Goal: Navigation & Orientation: Find specific page/section

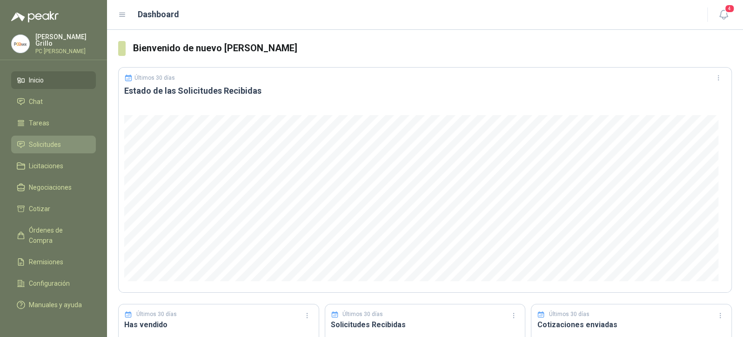
click at [29, 148] on link "Solicitudes" at bounding box center [53, 144] width 85 height 18
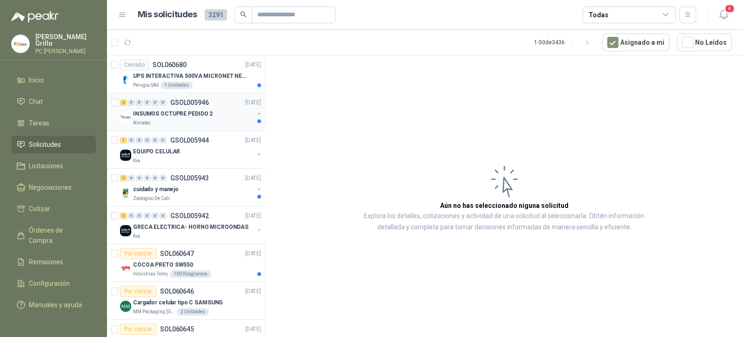
click at [188, 117] on p "INSUMOS OCTUPRE PEDIDO 2" at bounding box center [173, 113] width 80 height 9
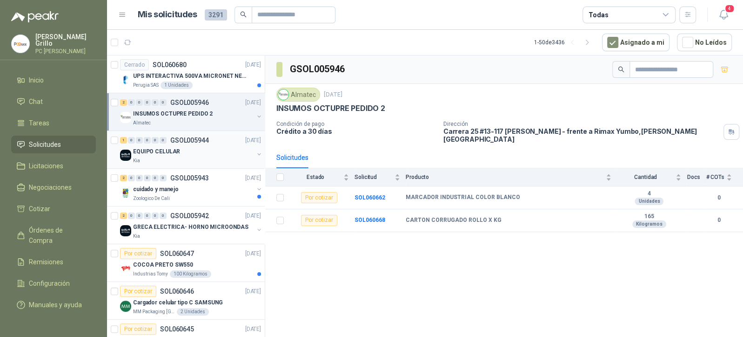
click at [218, 165] on div "1 0 0 0 0 0 GSOL005944 [DATE] EQUIPO CELULAR Kia" at bounding box center [186, 150] width 158 height 38
click at [215, 186] on div "cuidado y manejo" at bounding box center [193, 188] width 121 height 11
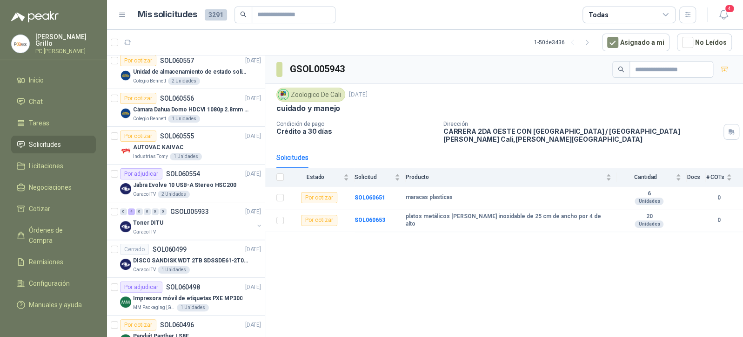
scroll to position [745, 0]
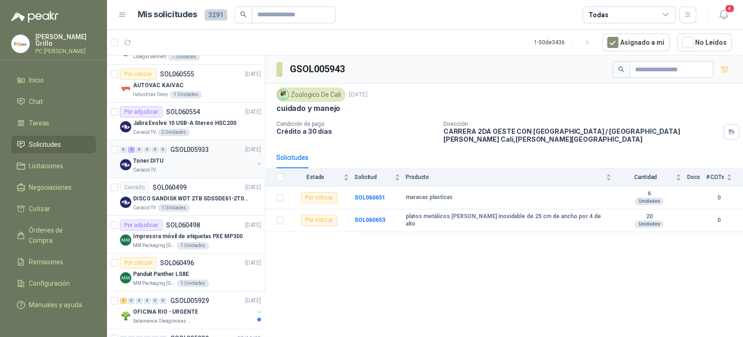
click at [181, 162] on div "Toner DITU" at bounding box center [193, 160] width 121 height 11
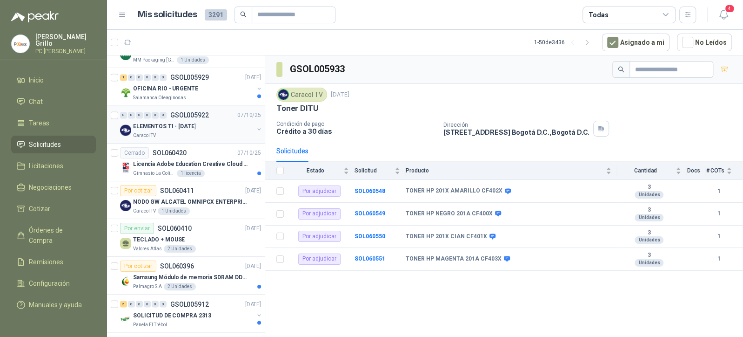
scroll to position [993, 0]
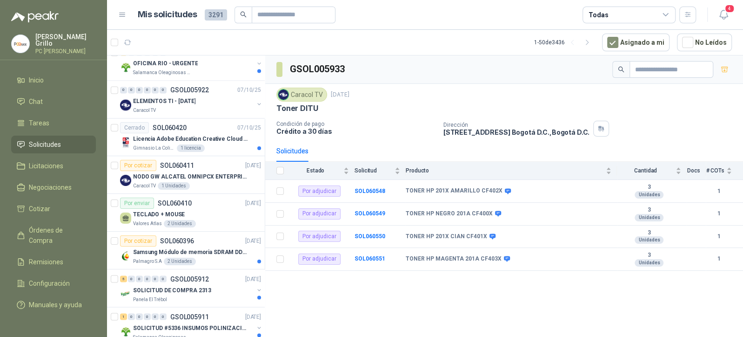
click at [40, 36] on p "[PERSON_NAME]" at bounding box center [65, 40] width 61 height 13
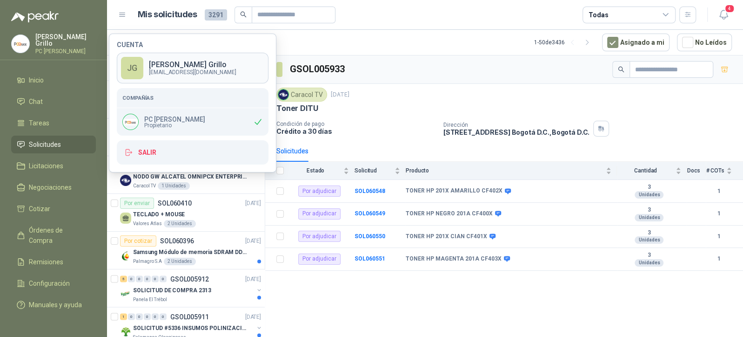
click at [150, 70] on p "[EMAIL_ADDRESS][DOMAIN_NAME]" at bounding box center [193, 72] width 88 height 6
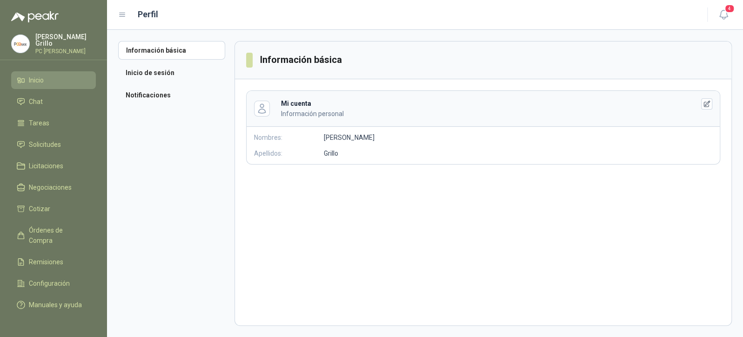
click at [29, 75] on span "Inicio" at bounding box center [36, 80] width 15 height 10
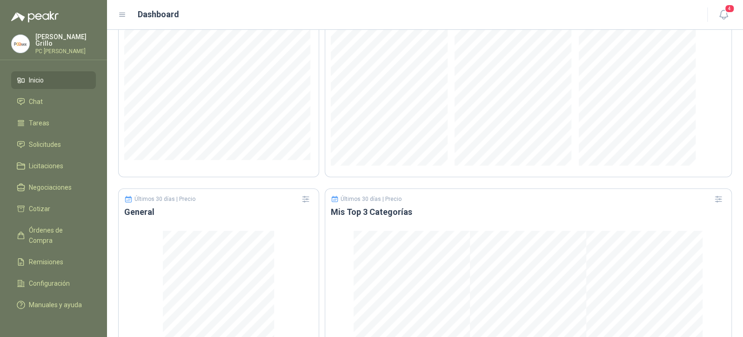
scroll to position [566, 0]
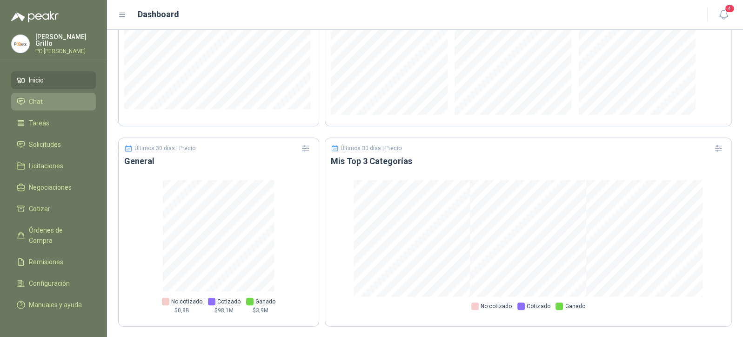
click at [52, 103] on li "Chat" at bounding box center [54, 101] width 74 height 10
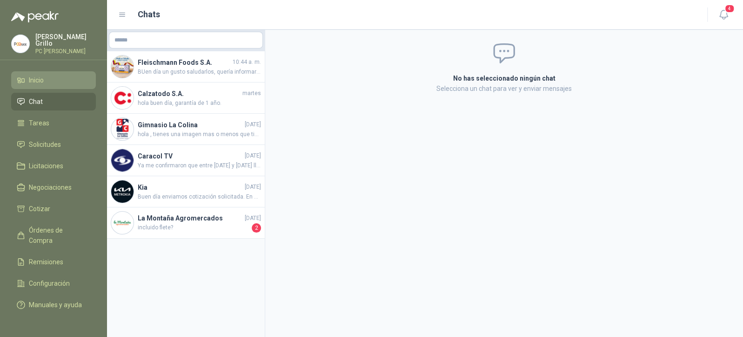
click at [28, 75] on li "Inicio" at bounding box center [54, 80] width 74 height 10
